Goal: Task Accomplishment & Management: Use online tool/utility

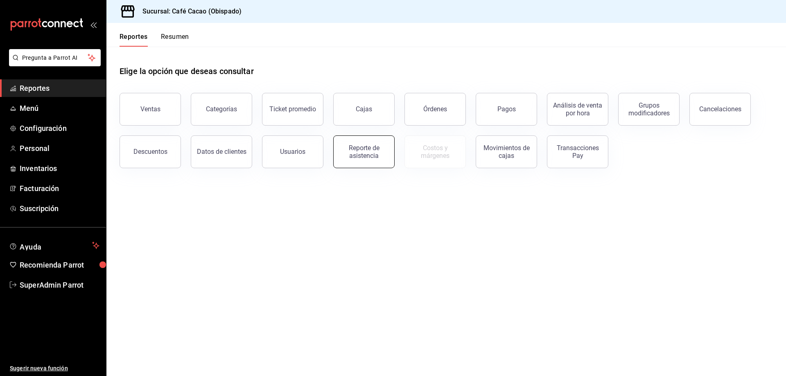
click at [378, 164] on button "Reporte de asistencia" at bounding box center [363, 152] width 61 height 33
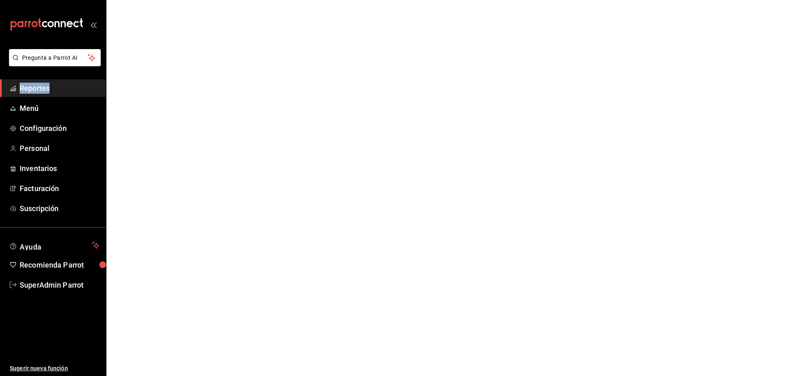
click at [378, 0] on html "Pregunta a Parrot AI Reportes Menú Configuración Personal Inventarios Facturaci…" at bounding box center [393, 0] width 786 height 0
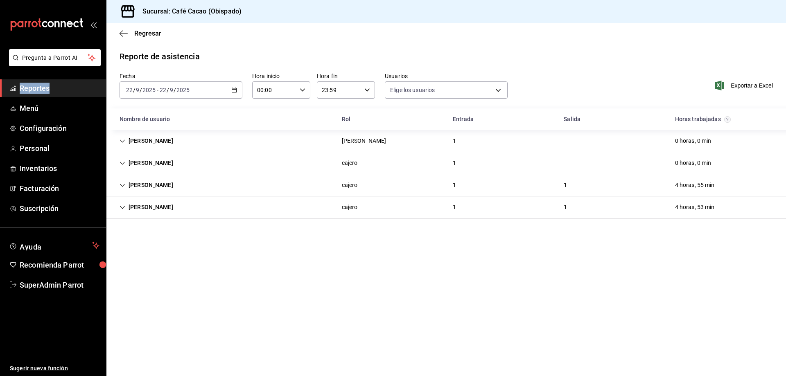
type input "fd85fdc3-8cef-4c43-ab17-63d8ff814602,63ce1139-0b14-4934-8aa9-3b312f4dd18c,34213…"
click at [63, 291] on link "SuperAdmin Parrot" at bounding box center [53, 285] width 106 height 18
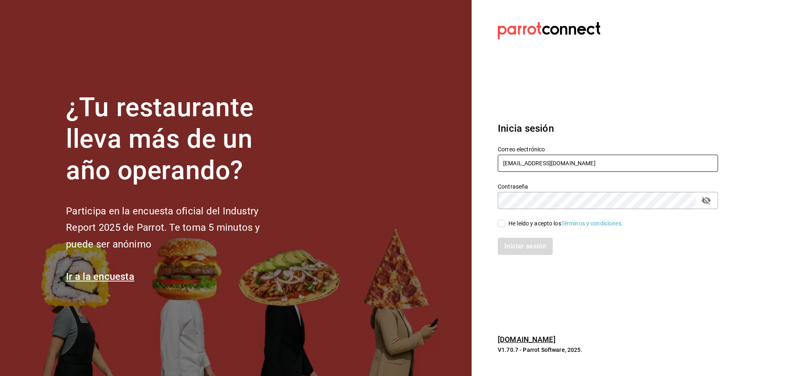
drag, startPoint x: 661, startPoint y: 186, endPoint x: 654, endPoint y: 172, distance: 15.8
click at [659, 181] on div "Contraseña Contraseña" at bounding box center [603, 191] width 230 height 36
click at [654, 169] on input "[EMAIL_ADDRESS][DOMAIN_NAME]" at bounding box center [608, 163] width 220 height 17
type input "[EMAIL_ADDRESS][DOMAIN_NAME]"
click at [544, 228] on div "Iniciar sesión" at bounding box center [603, 241] width 230 height 27
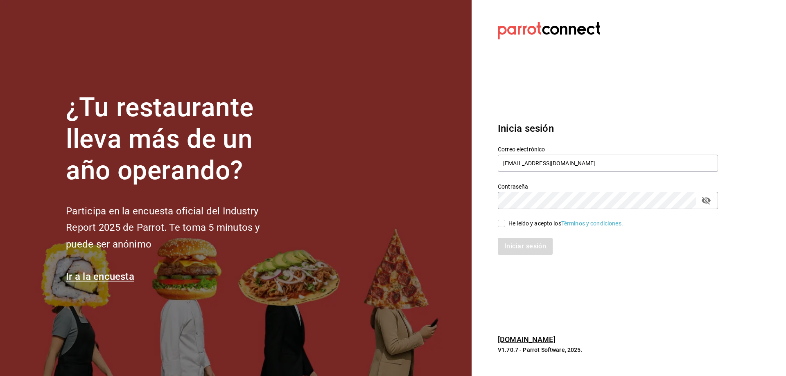
click at [543, 226] on div "He leído y acepto los Términos y condiciones." at bounding box center [565, 223] width 115 height 9
click at [505, 226] on input "He leído y acepto los Términos y condiciones." at bounding box center [501, 223] width 7 height 7
checkbox input "true"
click at [524, 248] on button "Iniciar sesión" at bounding box center [526, 246] width 56 height 17
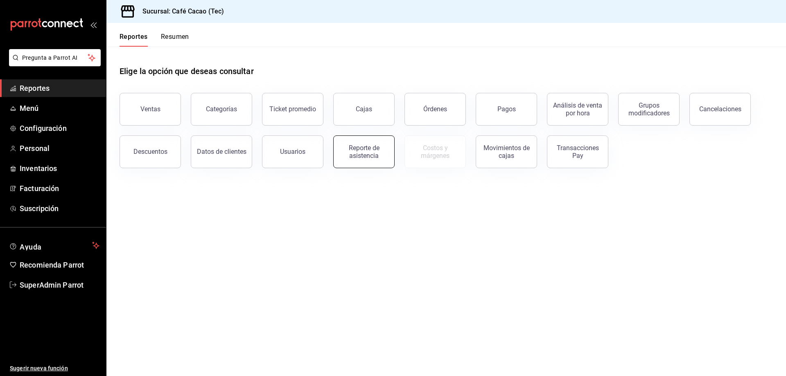
click at [352, 154] on div "Reporte de asistencia" at bounding box center [364, 152] width 51 height 16
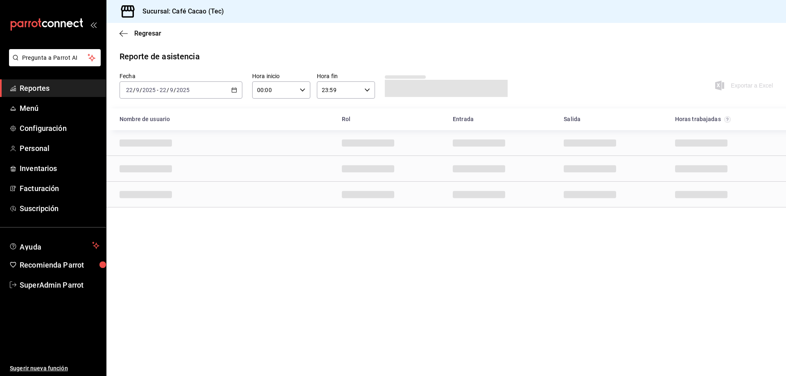
click at [135, 145] on span "Cell" at bounding box center [146, 143] width 52 height 7
click at [135, 144] on span "Cell" at bounding box center [146, 143] width 52 height 7
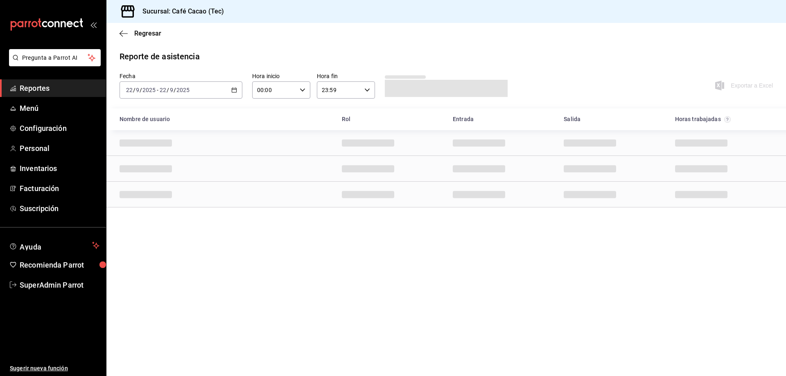
click at [135, 144] on span "Cell" at bounding box center [146, 143] width 52 height 7
click at [135, 143] on span "Cell" at bounding box center [146, 143] width 52 height 7
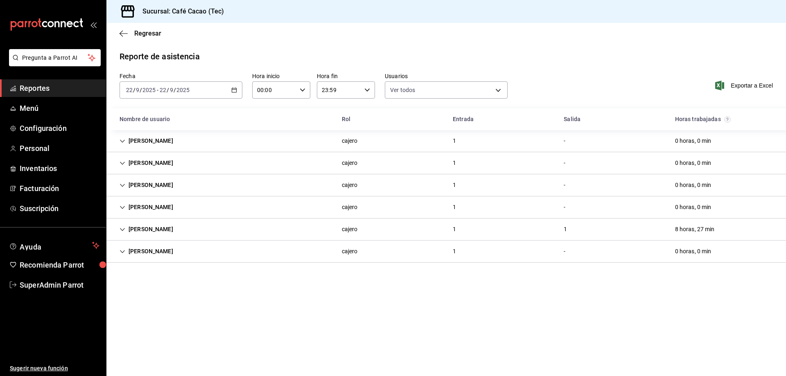
click at [135, 142] on div "Fernanda Rodriguez" at bounding box center [146, 140] width 67 height 15
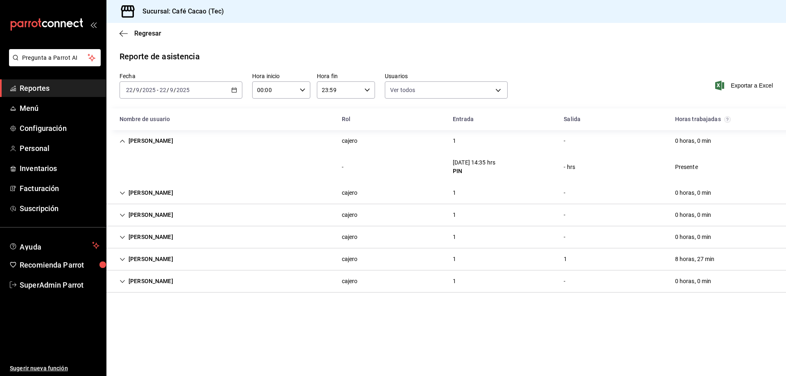
click at [130, 142] on div "Fernanda Rodriguez" at bounding box center [146, 140] width 67 height 15
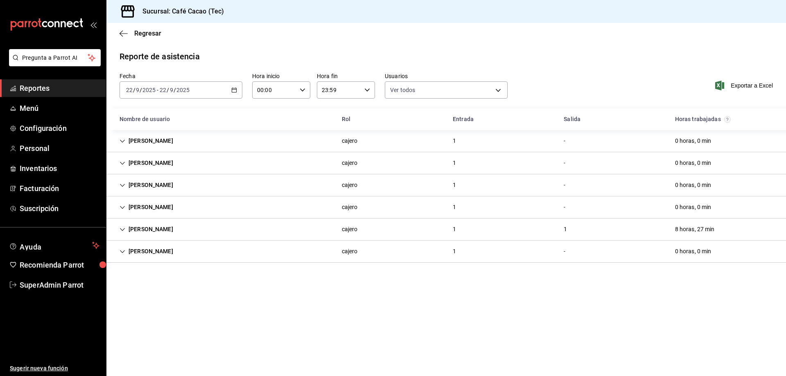
click at [131, 165] on div "Axel Duque" at bounding box center [146, 163] width 67 height 15
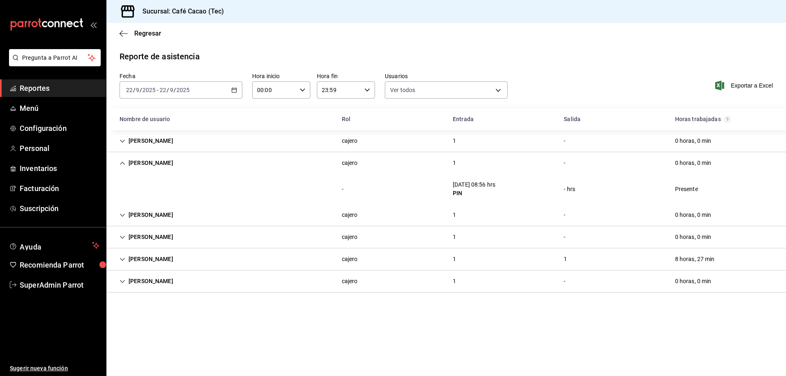
click at [131, 164] on div "Axel Duque" at bounding box center [146, 163] width 67 height 15
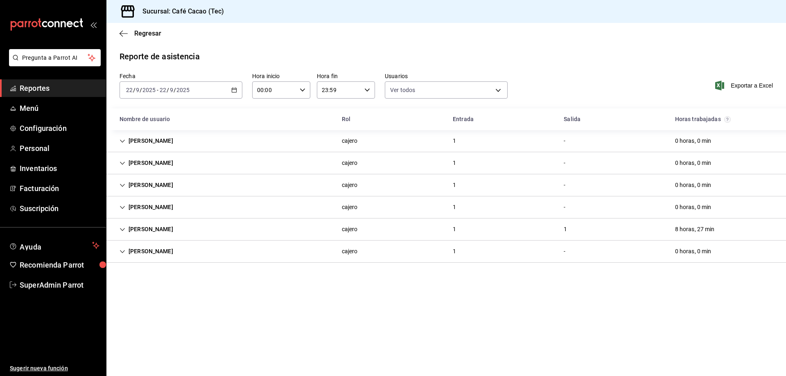
click at [131, 181] on div "Arlette García" at bounding box center [146, 185] width 67 height 15
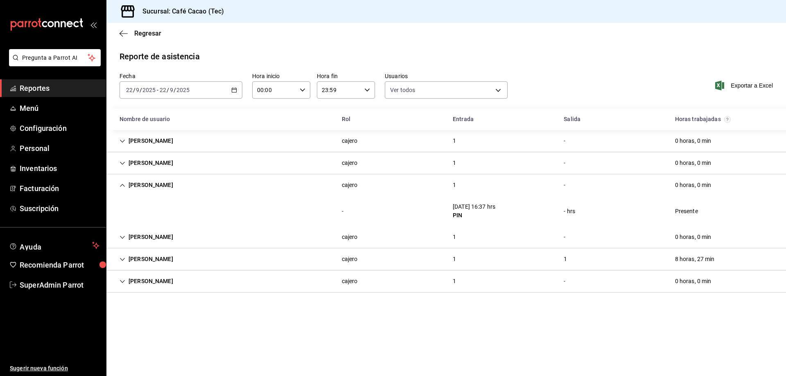
click at [131, 187] on div "Arlette García" at bounding box center [146, 185] width 67 height 15
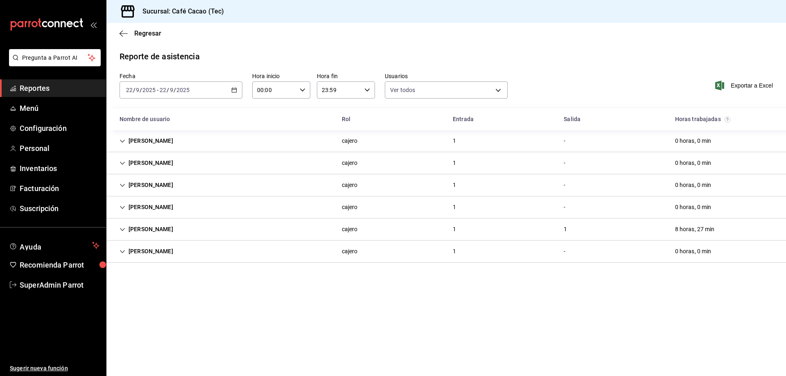
click at [131, 200] on div "Claudio Escamilla" at bounding box center [146, 207] width 67 height 15
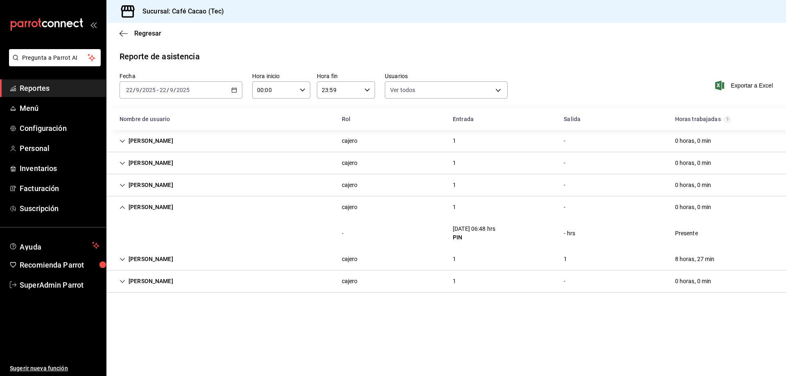
click at [133, 206] on div "Claudio Escamilla" at bounding box center [146, 207] width 67 height 15
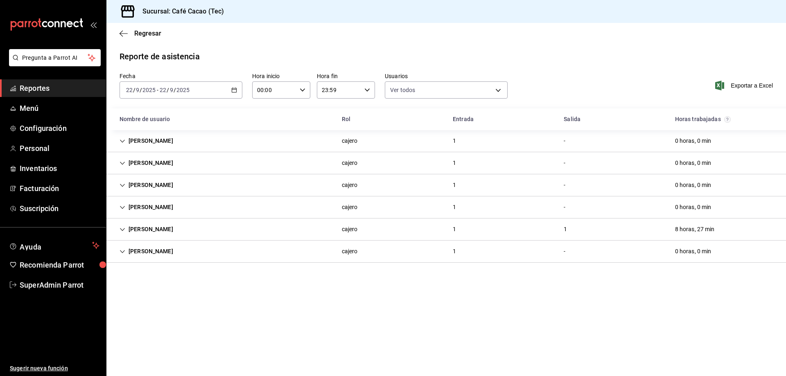
click at [138, 226] on div "Mayela Garza" at bounding box center [146, 229] width 67 height 15
click at [140, 241] on div "- 22/09/25 06:38 hrs PIN 22/09/25 15:05 hrs PIN 8 horas, 27 minutos" at bounding box center [446, 255] width 680 height 30
click at [134, 234] on div "Mayela Garza" at bounding box center [146, 229] width 67 height 15
click at [138, 246] on div "Javier Quiroz" at bounding box center [146, 251] width 67 height 15
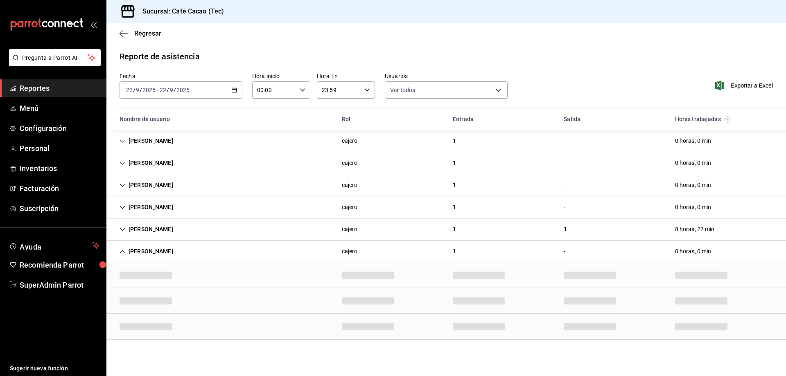
click at [138, 246] on div "Javier Quiroz" at bounding box center [146, 251] width 67 height 15
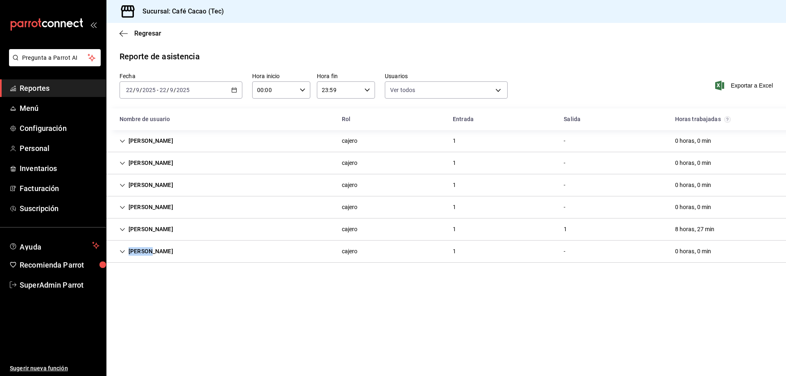
click at [138, 246] on div "Javier Quiroz" at bounding box center [146, 251] width 67 height 15
click at [138, 244] on div "Javier Quiroz" at bounding box center [146, 251] width 67 height 15
